Goal: Transaction & Acquisition: Purchase product/service

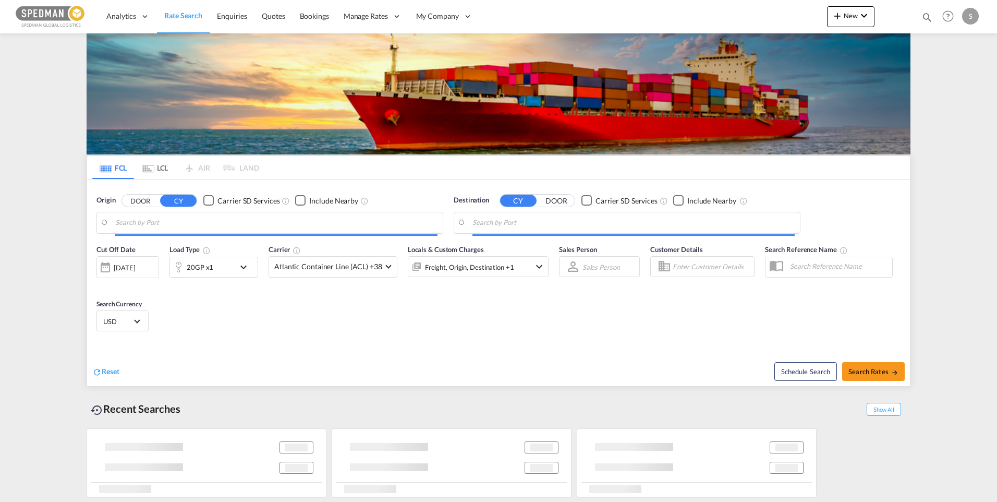
type input "Norrkoping, SENRK"
type input "[GEOGRAPHIC_DATA], [GEOGRAPHIC_DATA]"
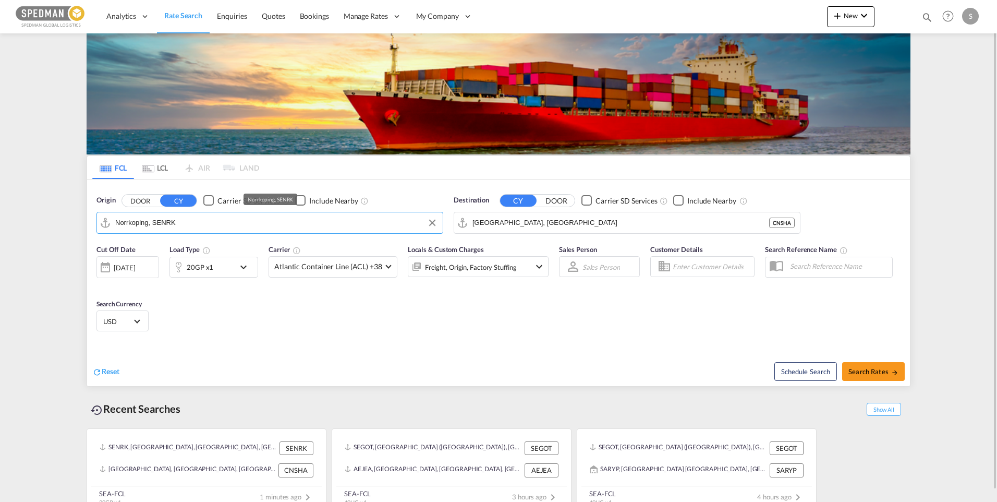
click at [167, 224] on input "Norrkoping, SENRK" at bounding box center [276, 223] width 322 height 16
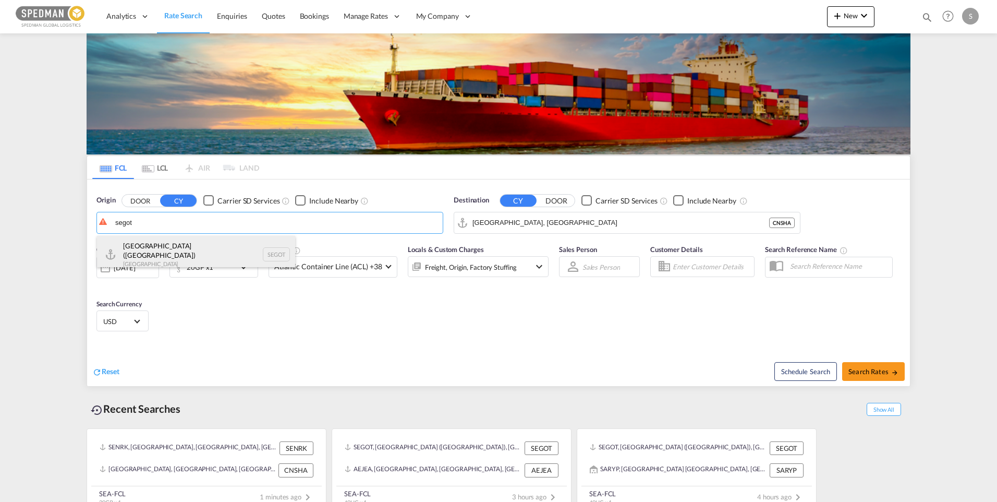
click at [160, 246] on div "[GEOGRAPHIC_DATA] ([GEOGRAPHIC_DATA]) [GEOGRAPHIC_DATA] SEGOT" at bounding box center [196, 255] width 198 height 38
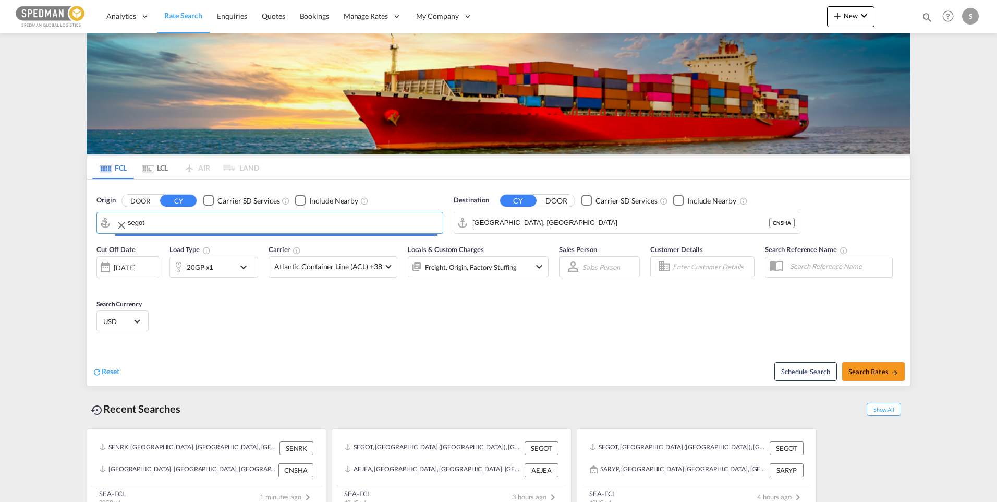
type input "[GEOGRAPHIC_DATA] ([GEOGRAPHIC_DATA]), [GEOGRAPHIC_DATA]"
click at [537, 265] on md-icon "icon-chevron-down" at bounding box center [539, 266] width 13 height 13
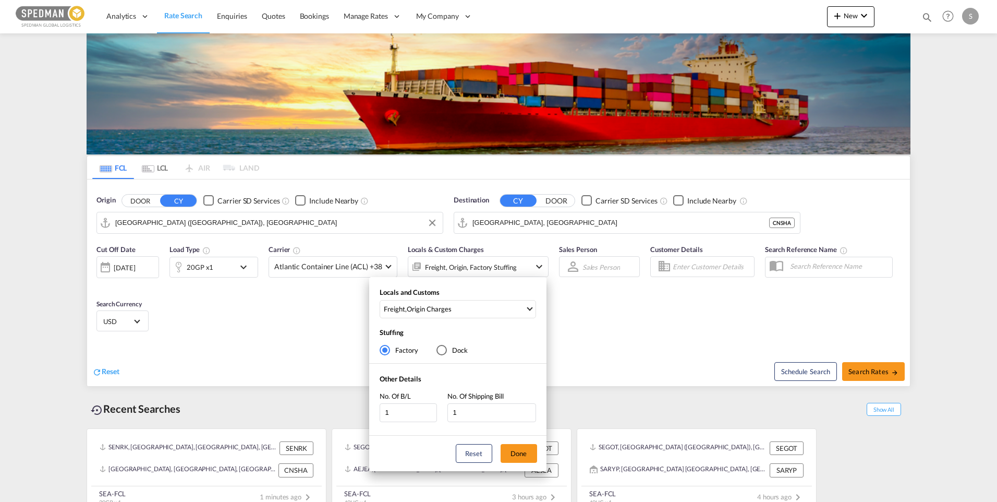
click at [534, 265] on div "Locals and Customs Freight , Origin Charges Clear All Select All Freight Origin…" at bounding box center [498, 251] width 997 height 502
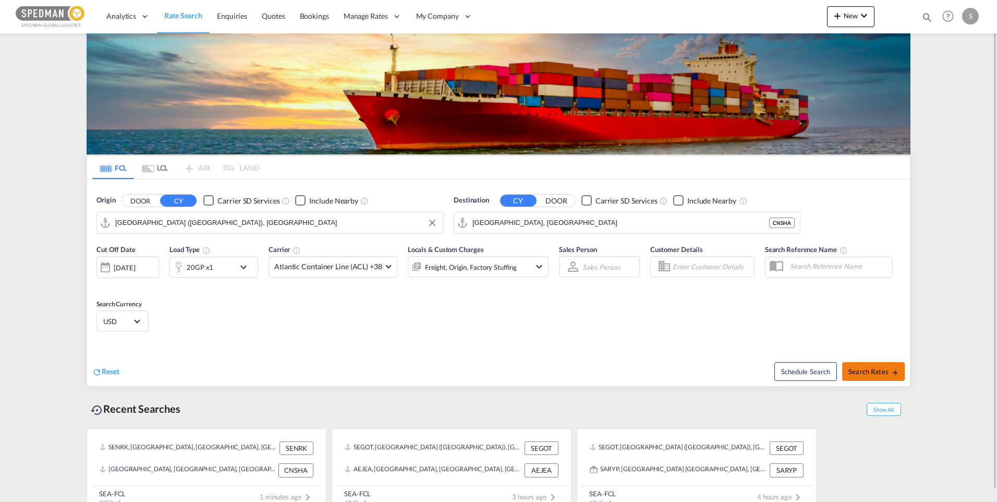
click at [863, 369] on span "Search Rates" at bounding box center [873, 371] width 50 height 8
type input "SEGOT to CNSHA / [DATE]"
